Goal: Check status: Check status

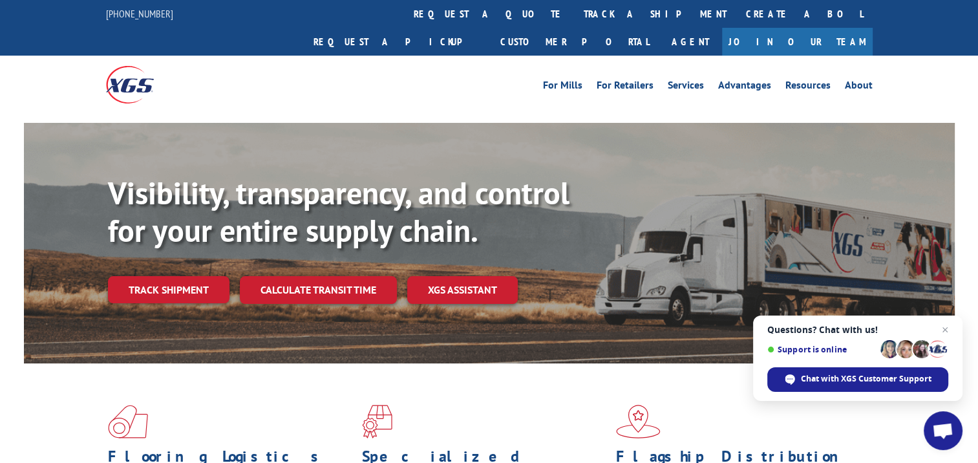
click at [149, 276] on link "Track shipment" at bounding box center [169, 289] width 122 height 27
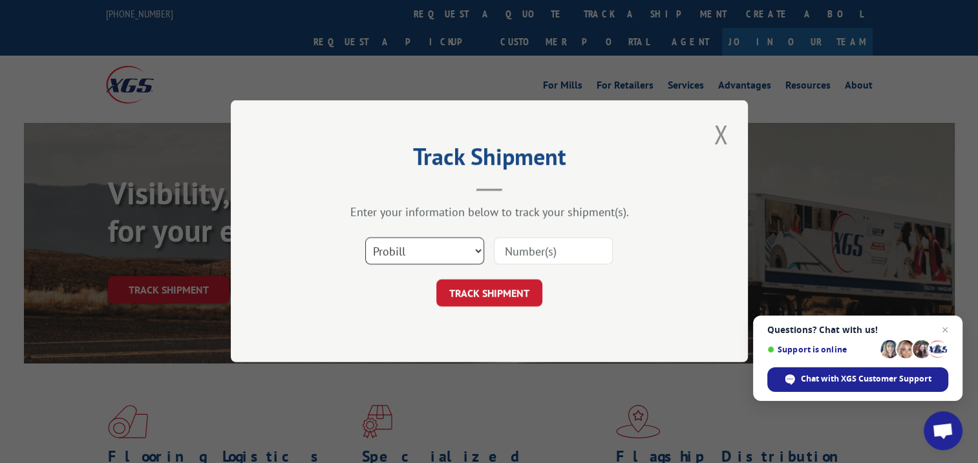
click at [413, 248] on select "Select category... Probill BOL PO" at bounding box center [424, 251] width 119 height 27
select select "bol"
click at [365, 238] on select "Select category... Probill BOL PO" at bounding box center [424, 251] width 119 height 27
drag, startPoint x: 559, startPoint y: 248, endPoint x: 559, endPoint y: 258, distance: 9.7
click at [559, 249] on input at bounding box center [553, 251] width 119 height 27
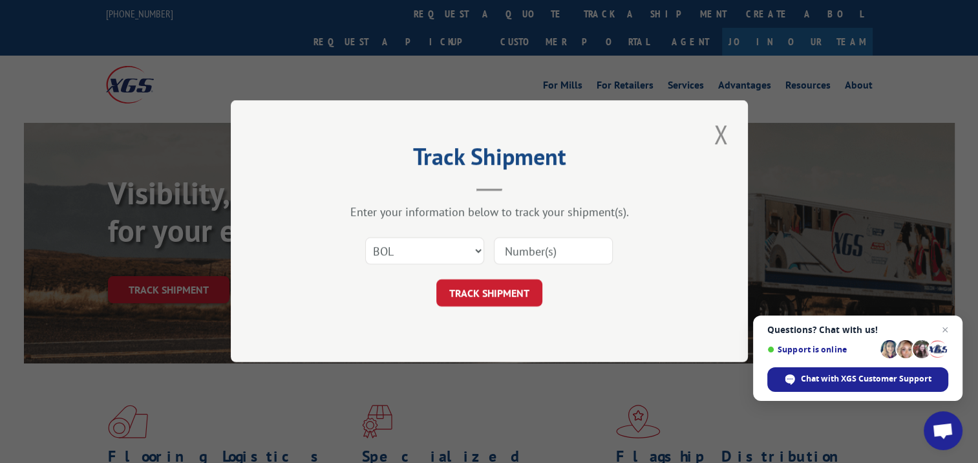
type input "4826139"
click at [471, 290] on button "TRACK SHIPMENT" at bounding box center [489, 293] width 106 height 27
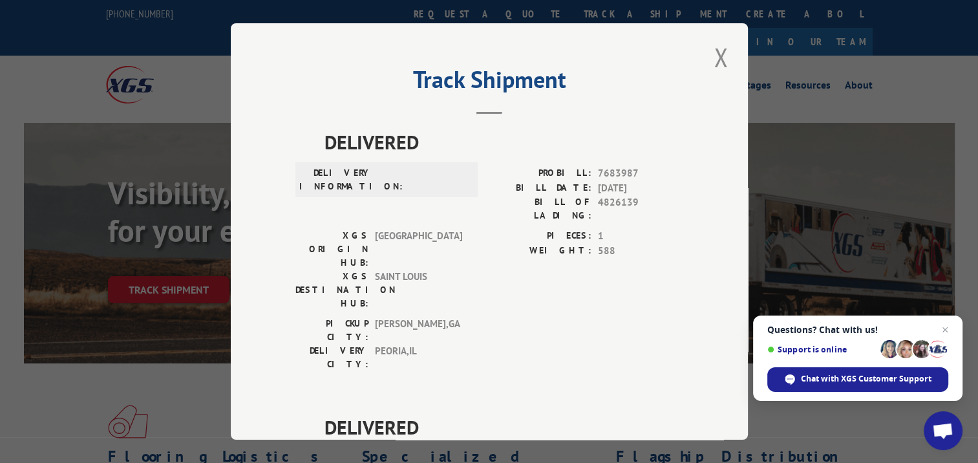
drag, startPoint x: 713, startPoint y: 57, endPoint x: 707, endPoint y: 63, distance: 8.3
click at [711, 58] on button "Close modal" at bounding box center [721, 57] width 22 height 36
